Goal: Task Accomplishment & Management: Complete application form

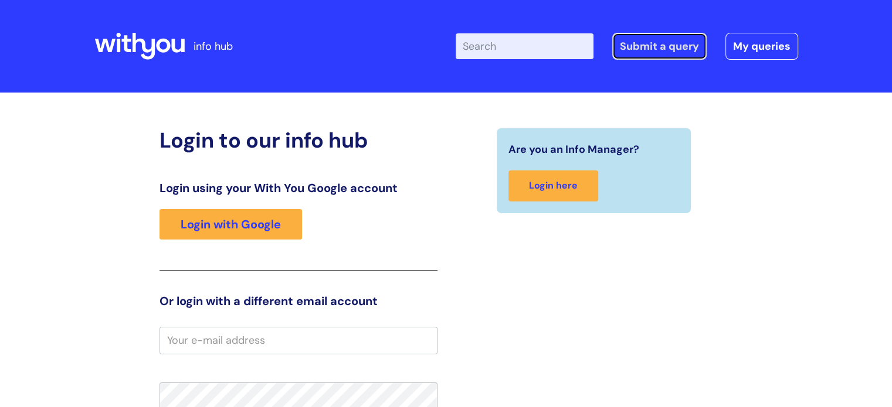
click at [465, 51] on link "Submit a query" at bounding box center [659, 46] width 94 height 27
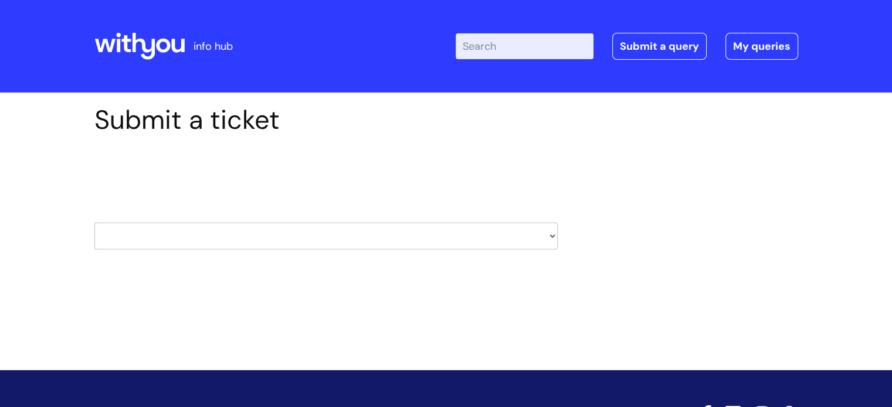
click at [445, 236] on select "HR / People IT and Support Clinical Drug Alerts Finance Accounts Data Support T…" at bounding box center [325, 236] width 463 height 27
select select "finance_accounts"
click at [94, 223] on select "HR / People IT and Support Clinical Drug Alerts Finance Accounts Data Support T…" at bounding box center [325, 236] width 463 height 27
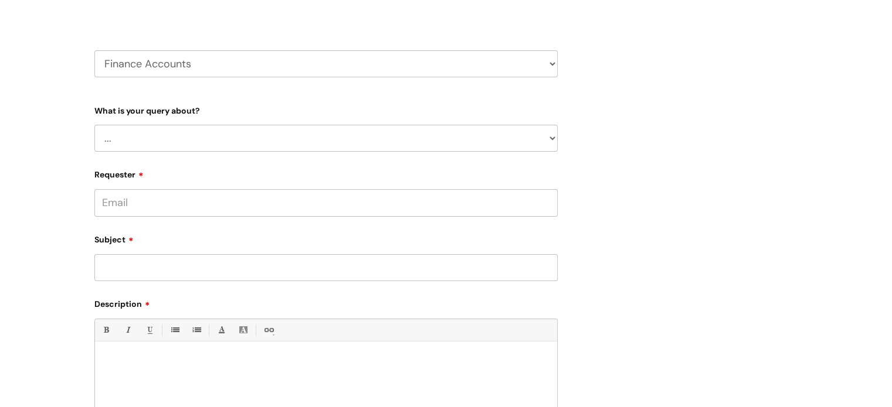
scroll to position [176, 0]
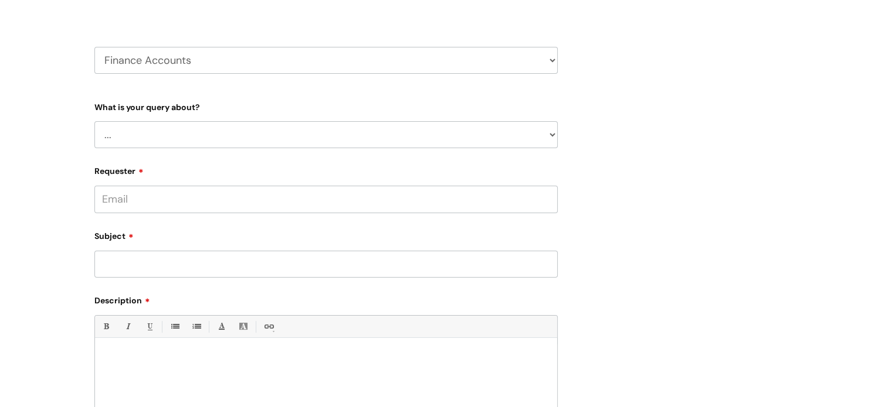
click at [223, 126] on select "... Finance Systems Finance Requests (inc. Expenses) Invoices Research" at bounding box center [325, 134] width 463 height 27
select select "Invoices"
click at [94, 121] on select "... Finance Systems Finance Requests (inc. Expenses) Invoices Research" at bounding box center [325, 134] width 463 height 27
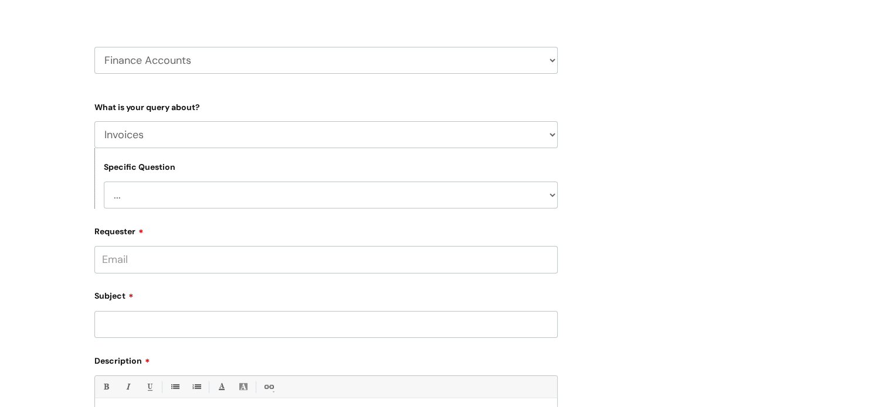
click at [222, 197] on select "... Customer Invoice Supplier Invoices" at bounding box center [331, 195] width 454 height 27
click at [104, 182] on select "... Customer Invoice Supplier Invoices" at bounding box center [331, 195] width 454 height 27
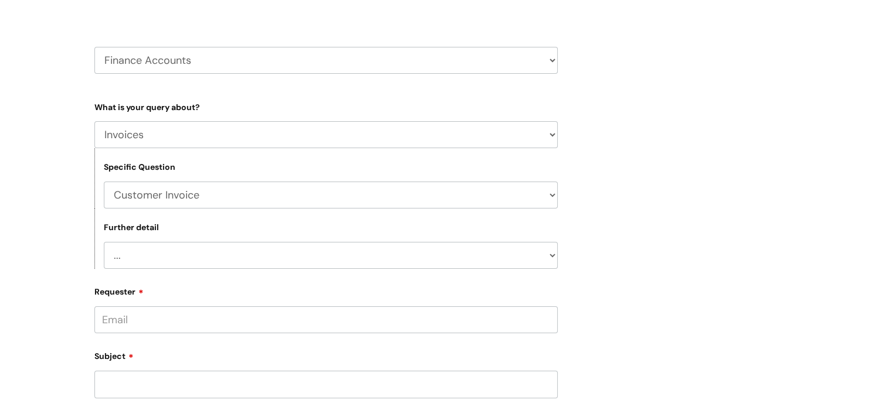
click at [209, 246] on select "... Payment Dates Remittance advice requests Urgent payment processing Invoices…" at bounding box center [331, 255] width 454 height 27
click at [234, 199] on select "... Customer Invoice Supplier Invoices" at bounding box center [331, 195] width 454 height 27
click at [104, 182] on select "... Customer Invoice Supplier Invoices" at bounding box center [331, 195] width 454 height 27
click at [232, 255] on select "... Invoices to add to Basware Payment Dates Remittance advice requests Urgent …" at bounding box center [331, 255] width 454 height 27
click at [249, 192] on select "... Customer Invoice Supplier Invoices" at bounding box center [331, 195] width 454 height 27
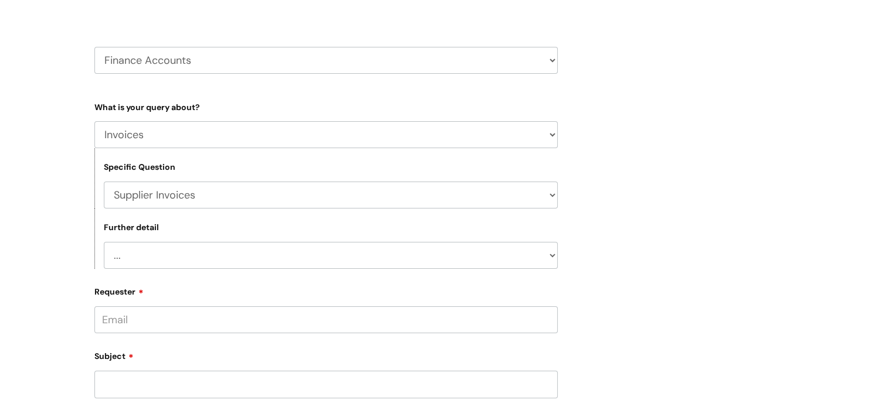
select select "Customer Invoice"
click at [104, 182] on select "... Customer Invoice Supplier Invoices" at bounding box center [331, 195] width 454 height 27
click at [220, 253] on select "... Payment Dates Remittance advice requests Urgent payment processing Invoices…" at bounding box center [331, 255] width 454 height 27
select select "Payment Dates"
click at [104, 242] on select "... Payment Dates Remittance advice requests Urgent payment processing Invoices…" at bounding box center [331, 255] width 454 height 27
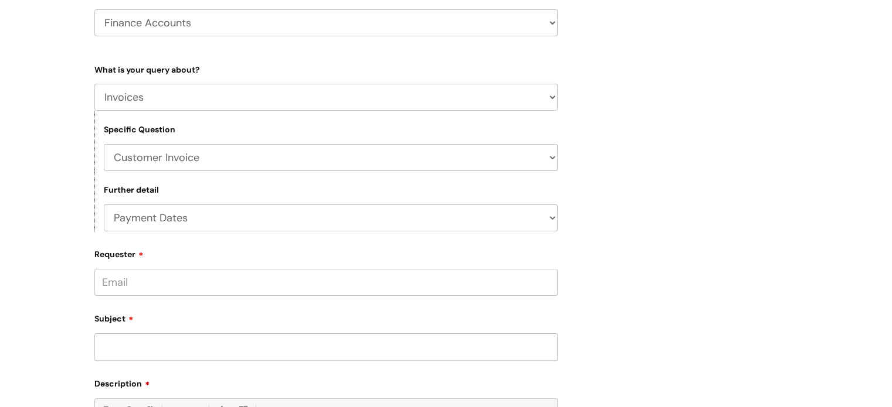
scroll to position [234, 0]
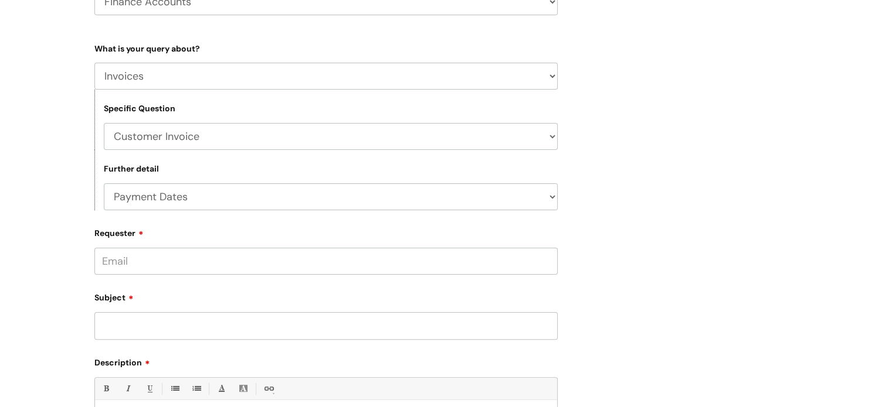
click at [196, 257] on input "Requester" at bounding box center [325, 261] width 463 height 27
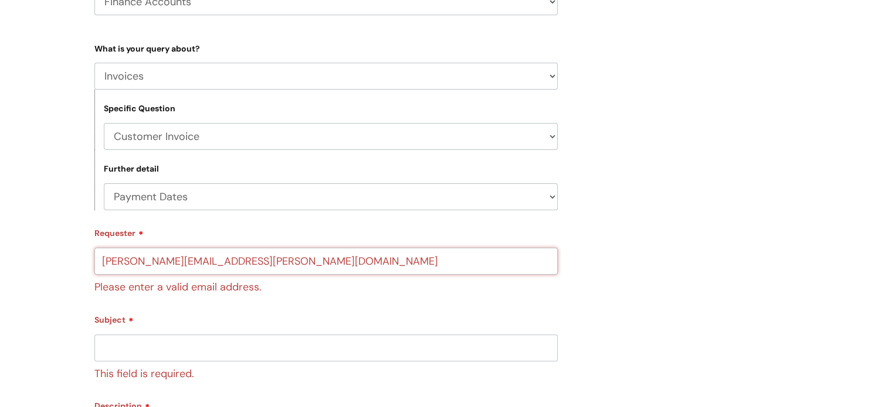
type input "[PERSON_NAME][EMAIL_ADDRESS][PERSON_NAME][DOMAIN_NAME]"
click at [219, 338] on input "Subject" at bounding box center [325, 348] width 463 height 27
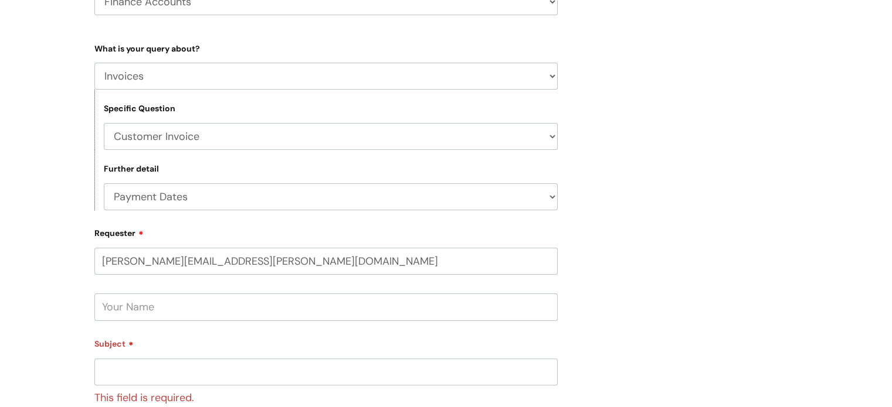
click at [239, 311] on input "text" at bounding box center [325, 307] width 463 height 27
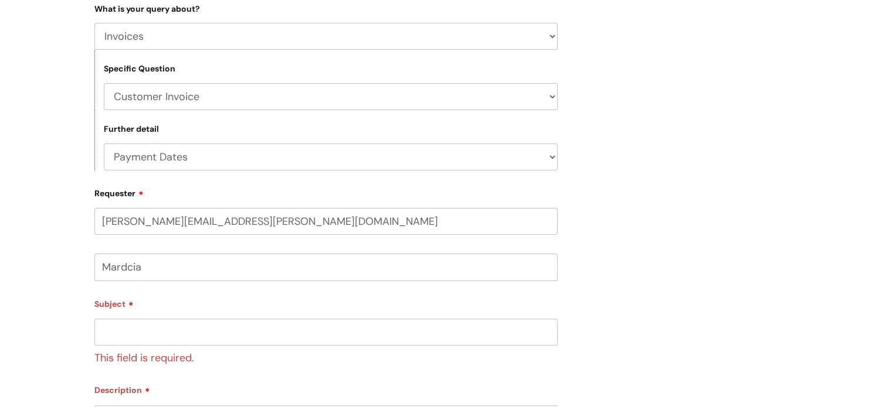
scroll to position [352, 0]
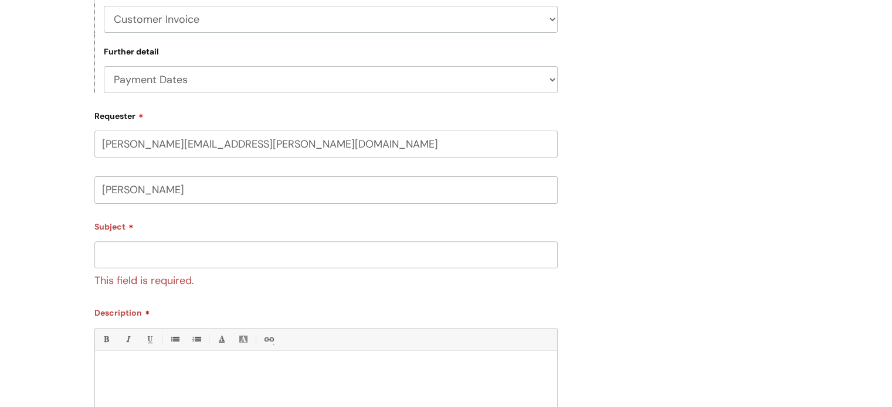
type input "[PERSON_NAME]"
click at [176, 263] on input "Subject" at bounding box center [325, 254] width 463 height 27
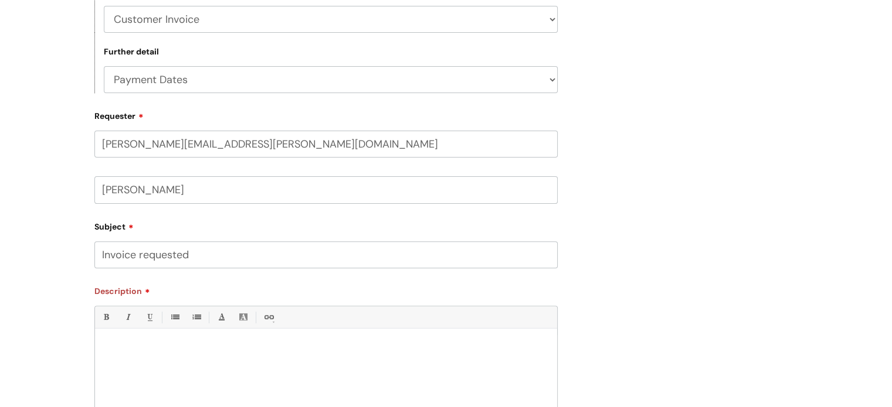
type input "Invoice requested"
click at [192, 338] on div at bounding box center [326, 375] width 462 height 81
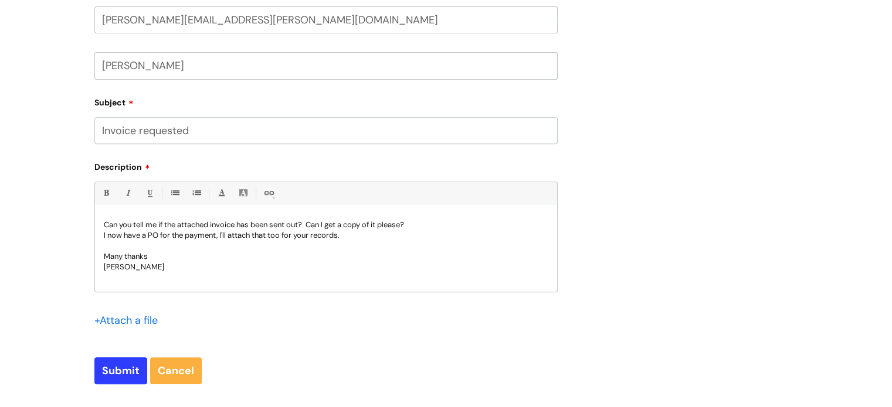
scroll to position [586, 0]
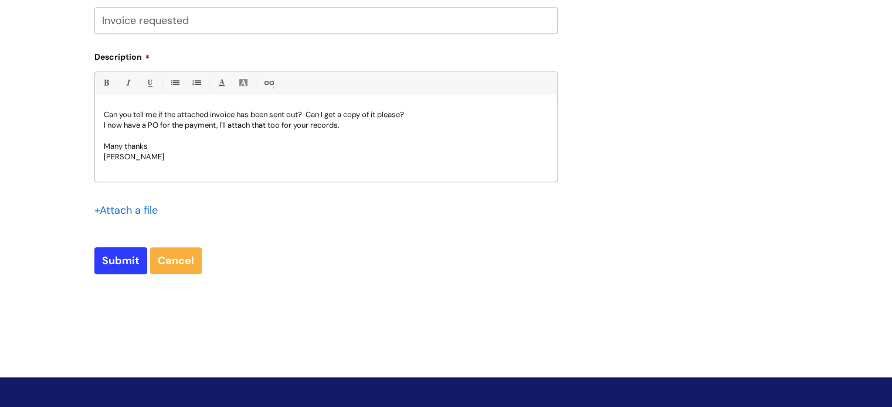
click at [127, 210] on input "file" at bounding box center [123, 209] width 59 height 15
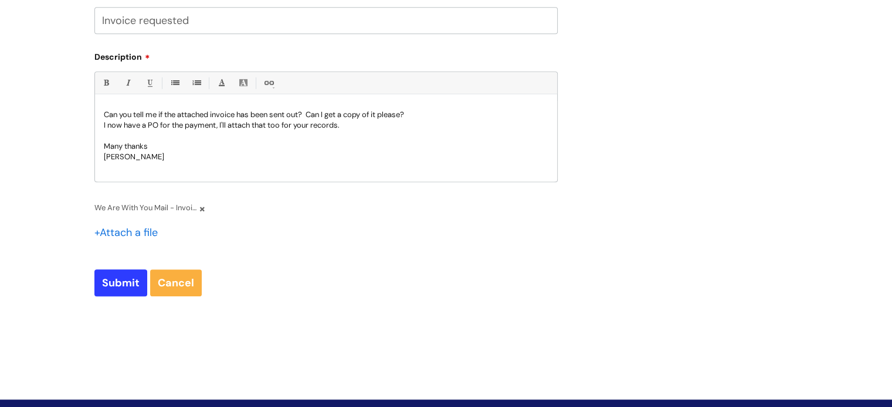
click at [134, 230] on input "file" at bounding box center [123, 231] width 59 height 15
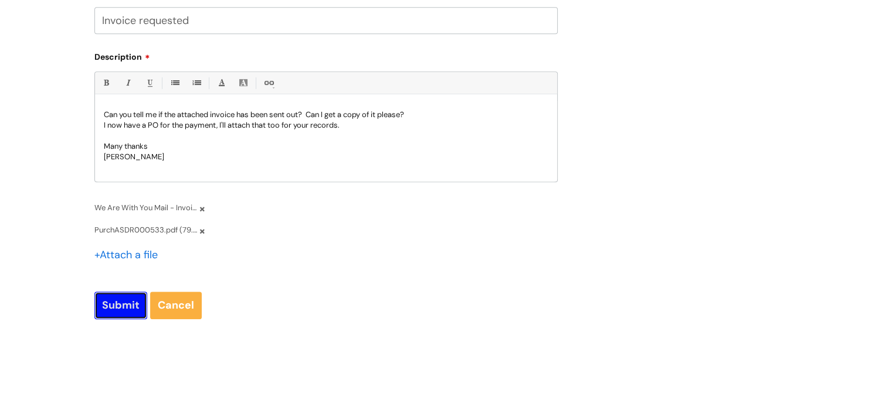
click at [128, 301] on input "Submit" at bounding box center [120, 305] width 53 height 27
type input "Please Wait..."
